Goal: Task Accomplishment & Management: Manage account settings

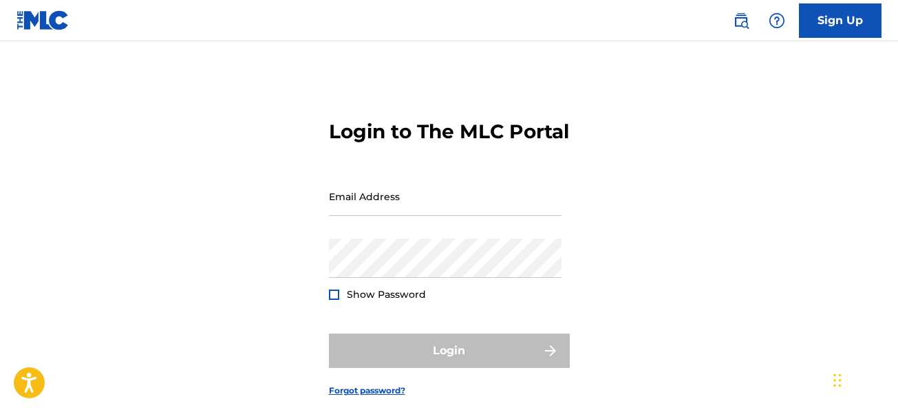
type input "[EMAIL_ADDRESS][DOMAIN_NAME]"
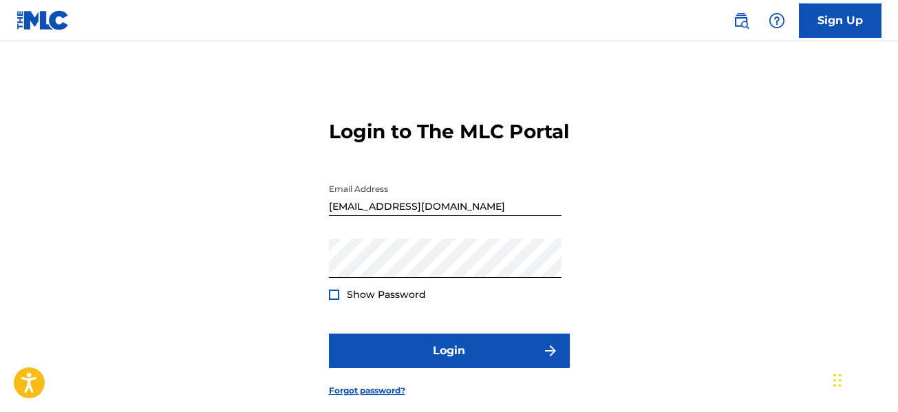
click at [340, 301] on div "Show Password" at bounding box center [377, 295] width 97 height 14
click at [332, 300] on div at bounding box center [334, 295] width 10 height 10
click at [332, 299] on img at bounding box center [334, 295] width 8 height 8
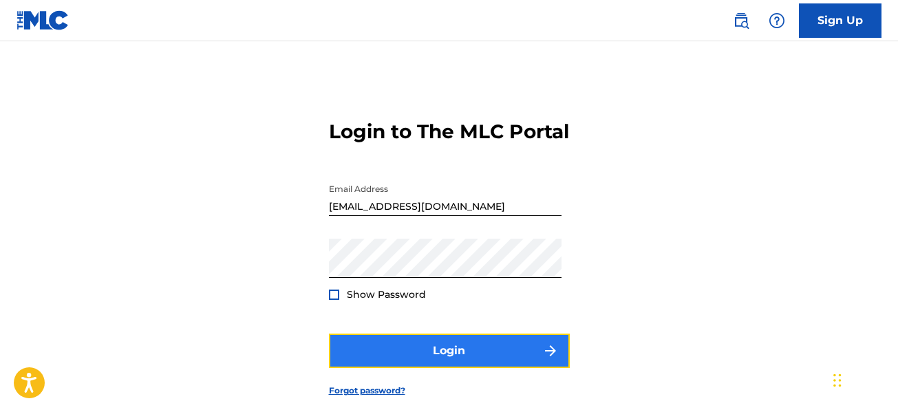
click at [420, 368] on button "Login" at bounding box center [449, 351] width 241 height 34
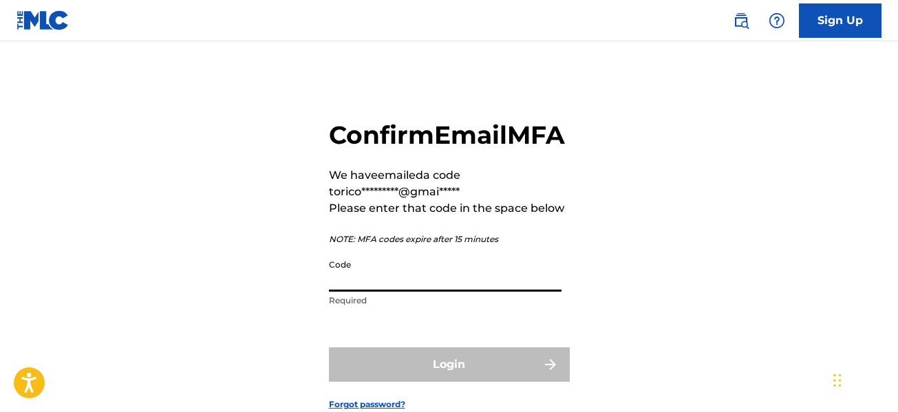
click at [498, 292] on input "Code" at bounding box center [445, 272] width 233 height 39
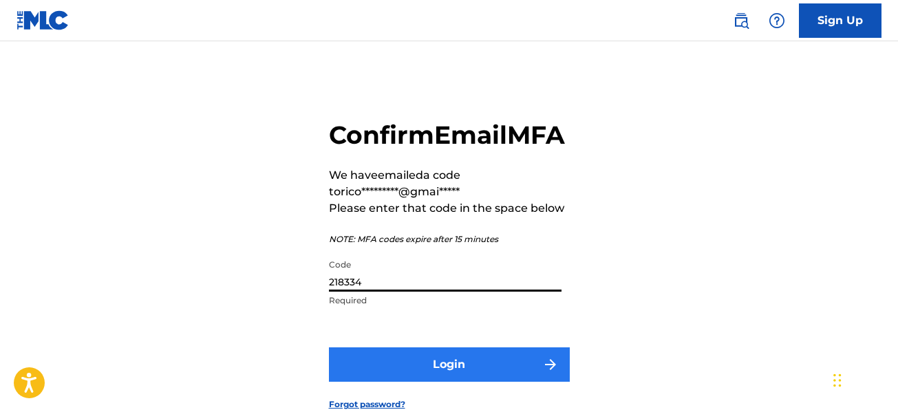
type input "218334"
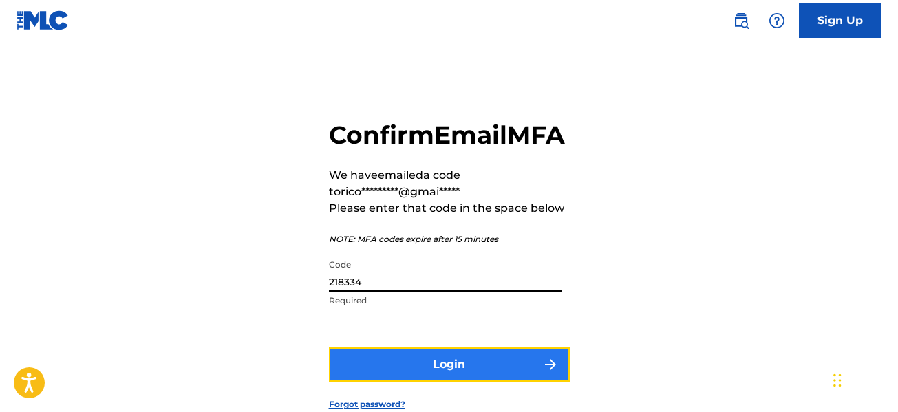
click at [472, 382] on button "Login" at bounding box center [449, 365] width 241 height 34
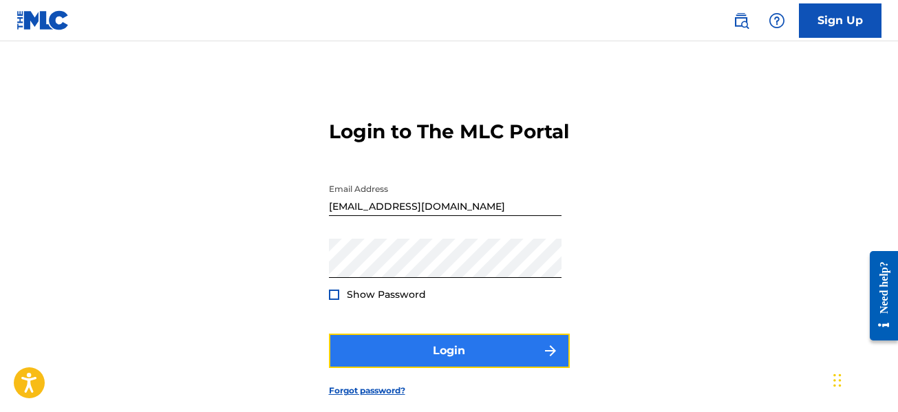
click at [523, 368] on button "Login" at bounding box center [449, 351] width 241 height 34
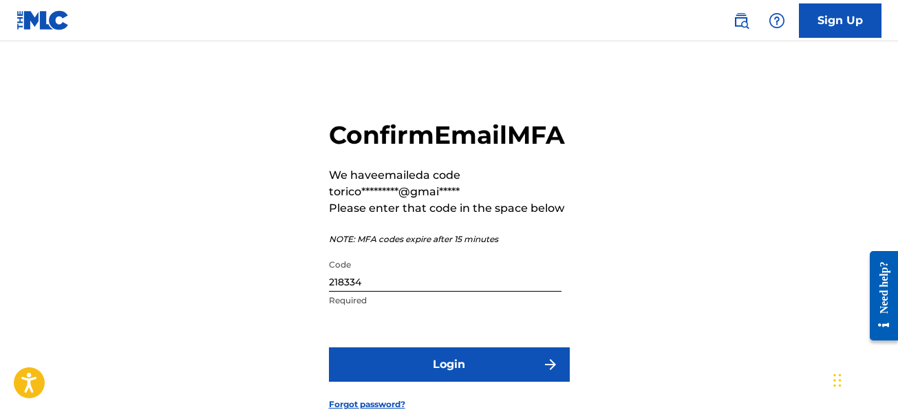
click at [379, 292] on input "218334" at bounding box center [445, 272] width 233 height 39
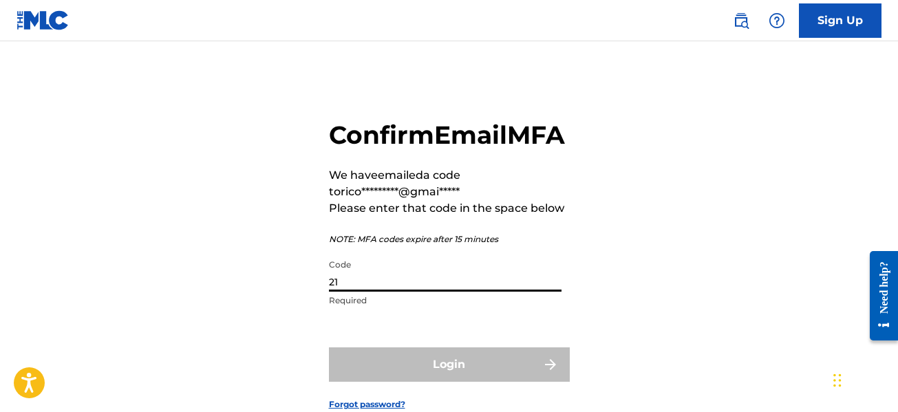
type input "2"
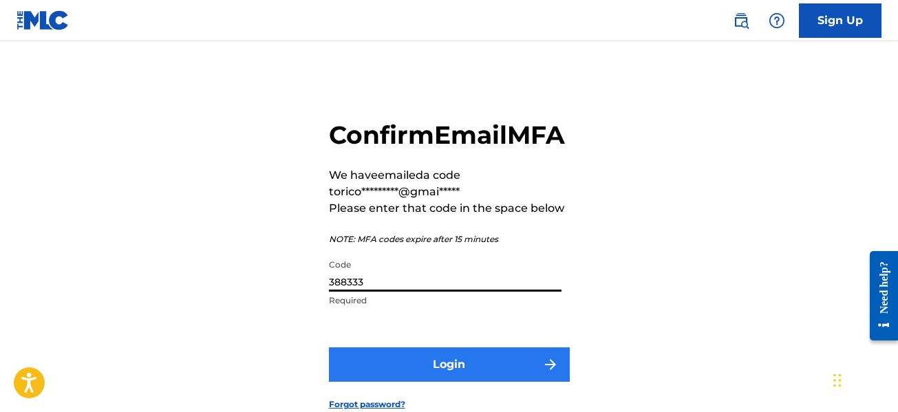
type input "388333"
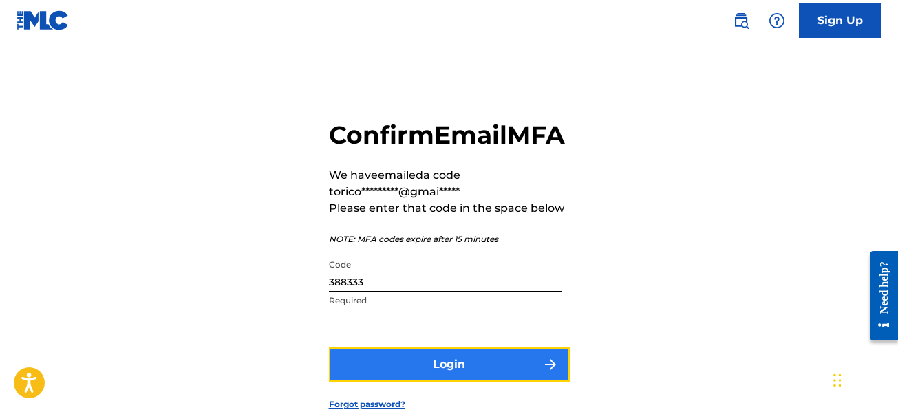
click at [410, 382] on button "Login" at bounding box center [449, 365] width 241 height 34
